Goal: Task Accomplishment & Management: Manage account settings

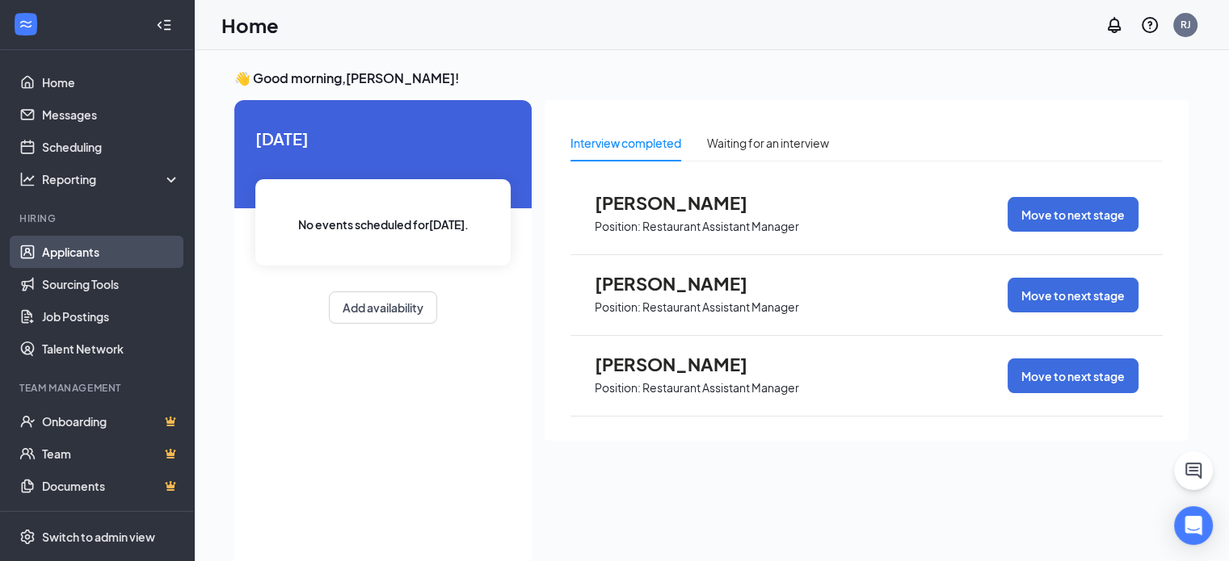
click at [62, 259] on link "Applicants" at bounding box center [111, 252] width 138 height 32
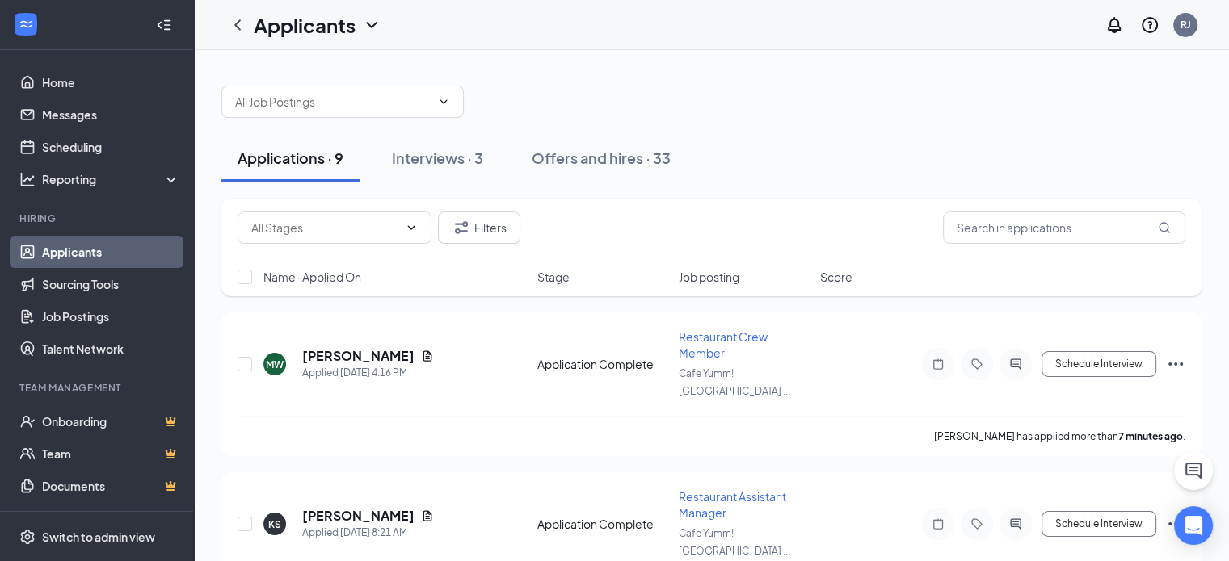
scroll to position [23, 0]
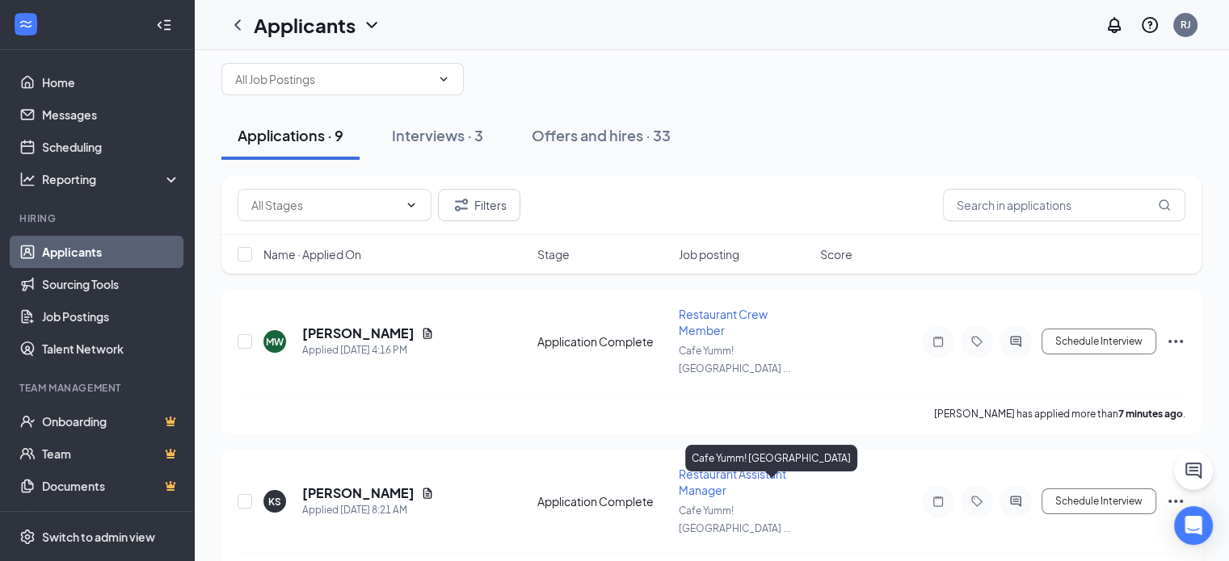
click at [708, 471] on div "Cafe Yumm! [GEOGRAPHIC_DATA]" at bounding box center [771, 458] width 172 height 27
click at [669, 466] on div "KS [PERSON_NAME] Applied [DATE] 8:21 AM Application Complete Restaurant Assista…" at bounding box center [712, 509] width 948 height 87
click at [689, 466] on div "Restaurant Assistant Manager" at bounding box center [745, 482] width 132 height 32
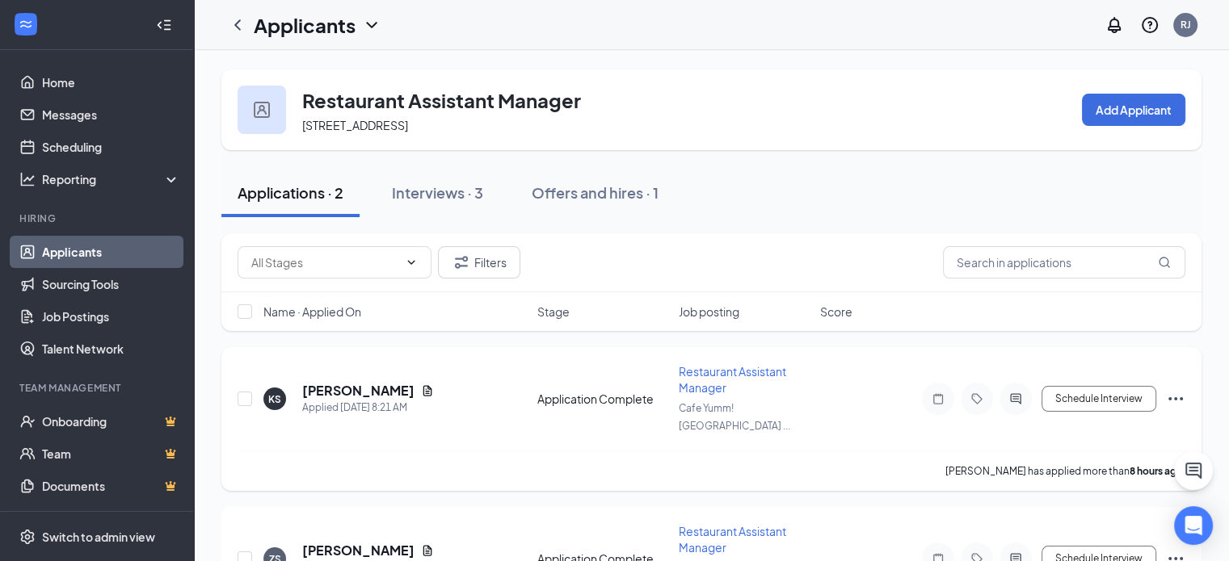
scroll to position [69, 0]
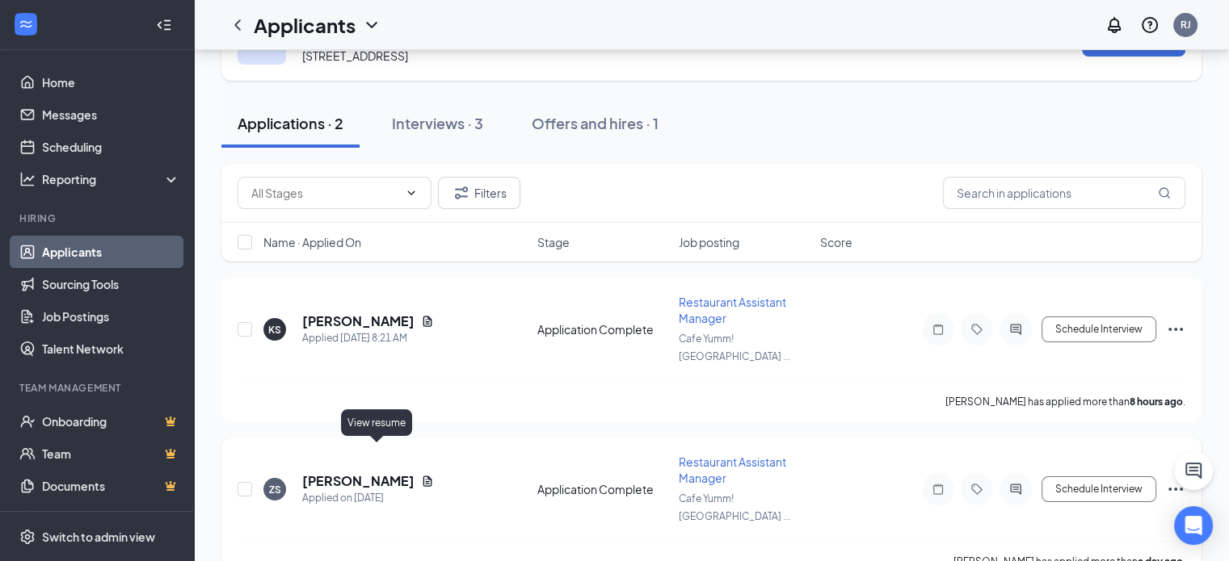
click at [421, 475] on icon "Document" at bounding box center [427, 481] width 13 height 13
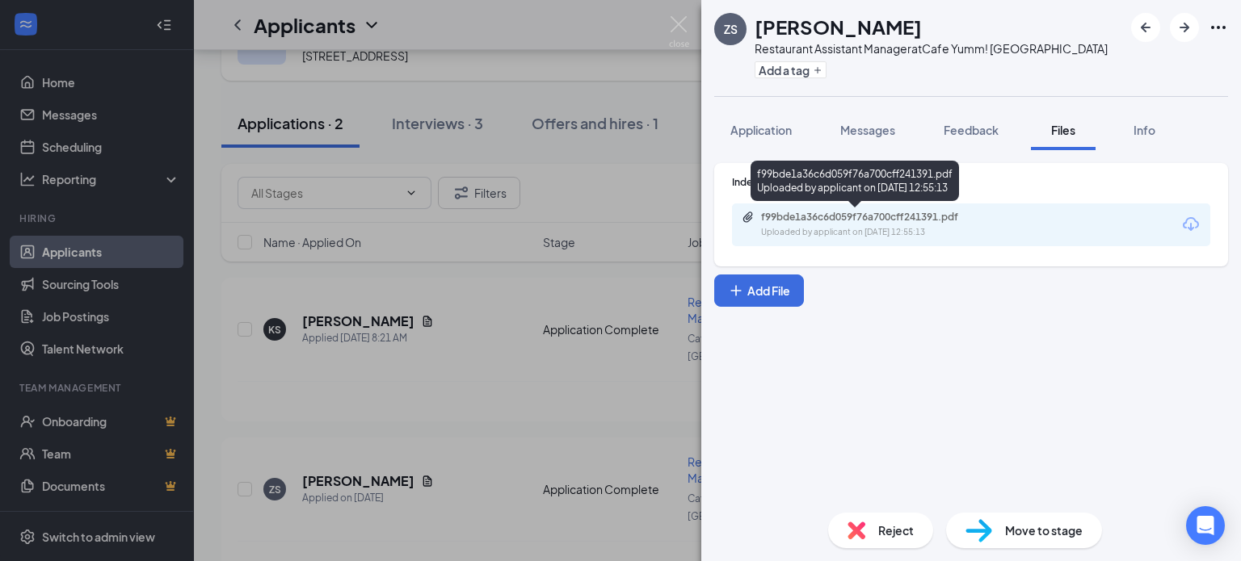
click at [863, 226] on div "Uploaded by applicant on [DATE] 12:55:13" at bounding box center [882, 232] width 242 height 13
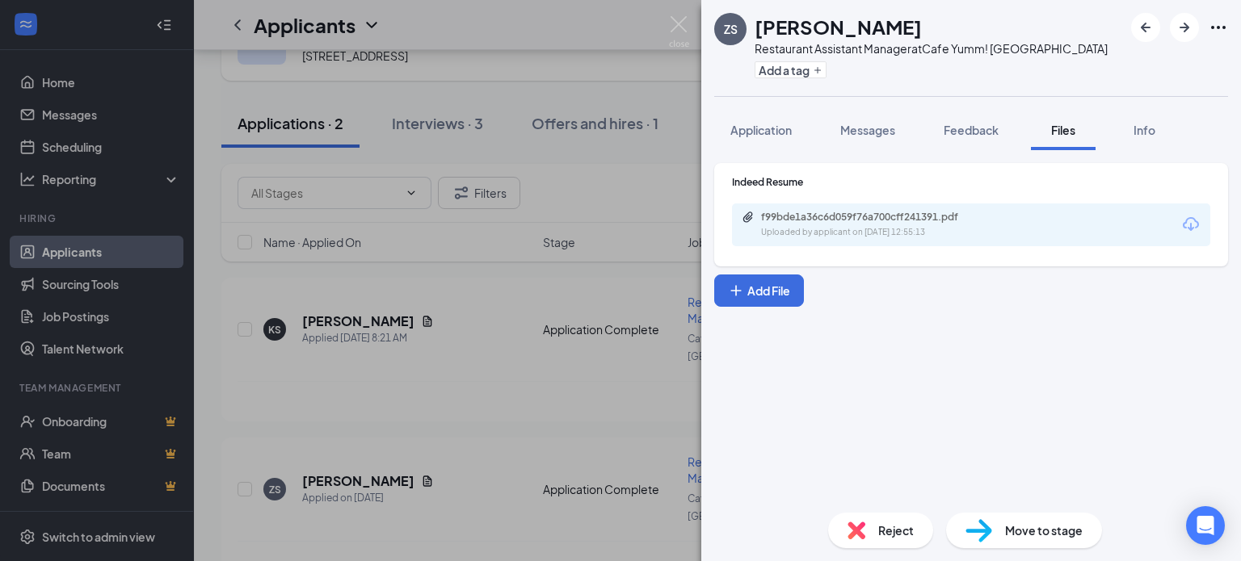
click at [675, 11] on div "ZS [PERSON_NAME] Restaurant Assistant Manager at Cafe Yumm! RiverBend Add a tag…" at bounding box center [620, 280] width 1241 height 561
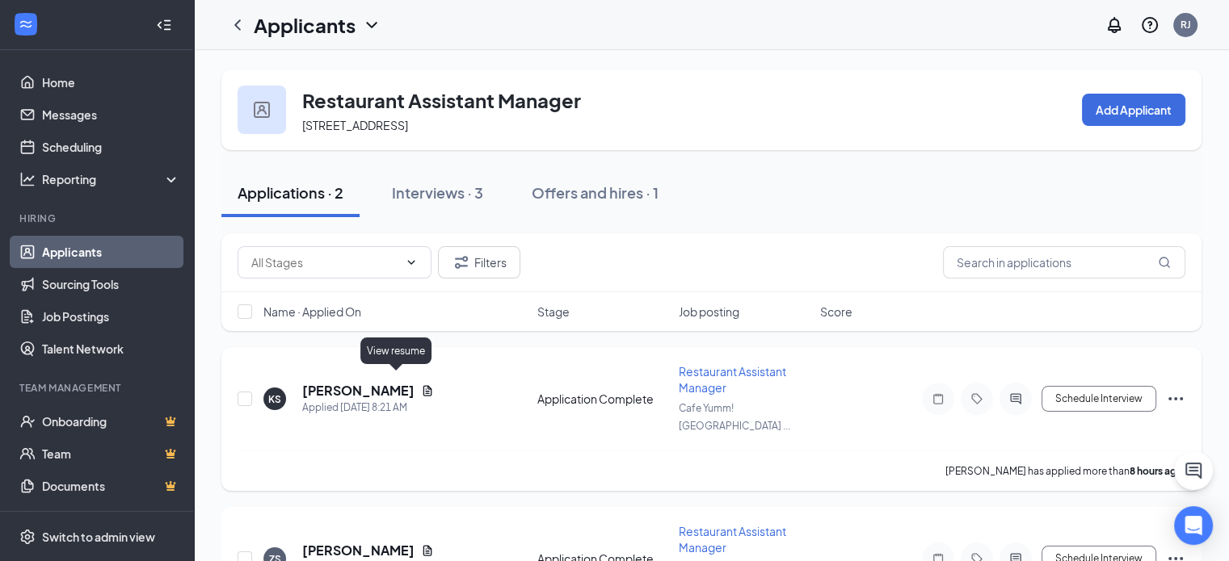
click at [423, 385] on icon "Document" at bounding box center [427, 390] width 9 height 11
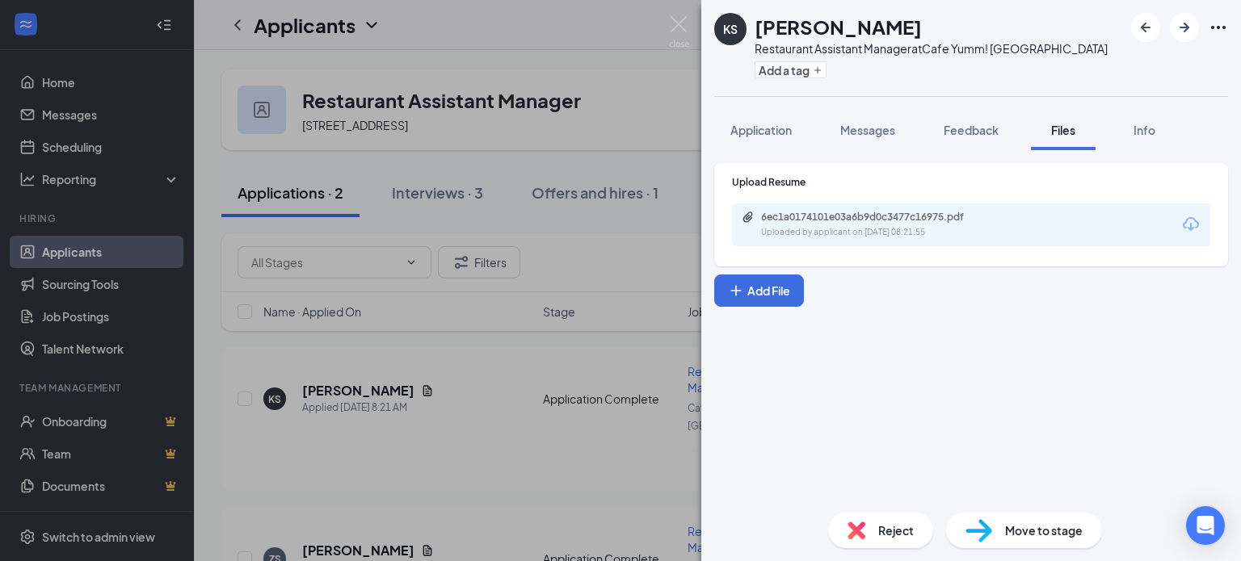
click at [915, 225] on div "6ec1a0174101e03a6b9d0c3477c16975.pdf Uploaded by applicant on [DATE] 08:21:55" at bounding box center [873, 225] width 262 height 28
click at [670, 27] on img at bounding box center [679, 32] width 20 height 32
